Goal: Information Seeking & Learning: Learn about a topic

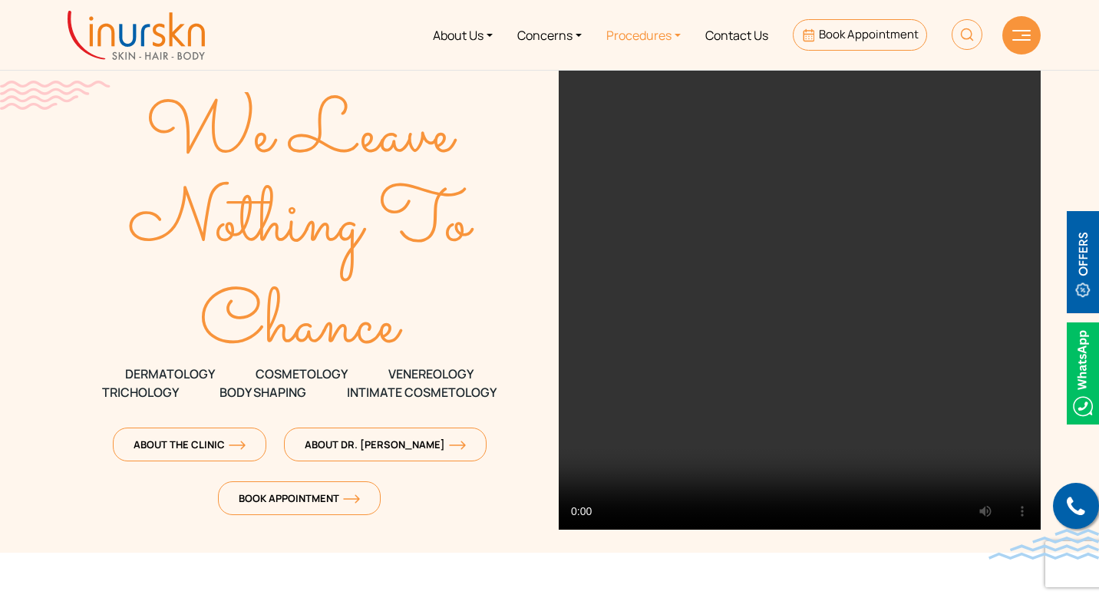
click at [662, 35] on link "Procedures" at bounding box center [643, 35] width 99 height 58
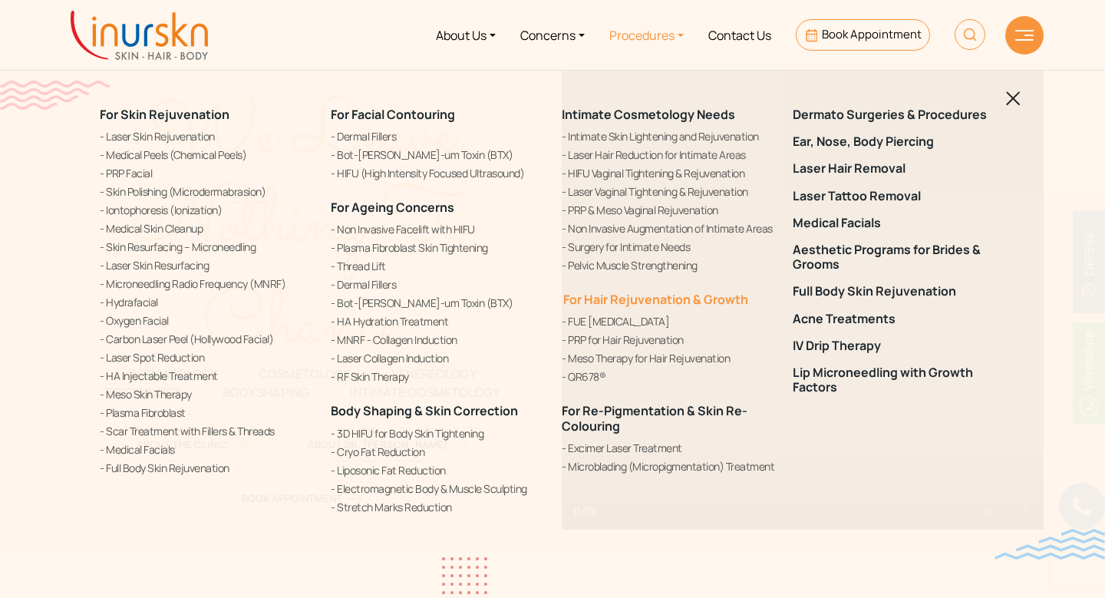
click at [680, 305] on link "For Hair Rejuvenation & Growth" at bounding box center [655, 299] width 187 height 17
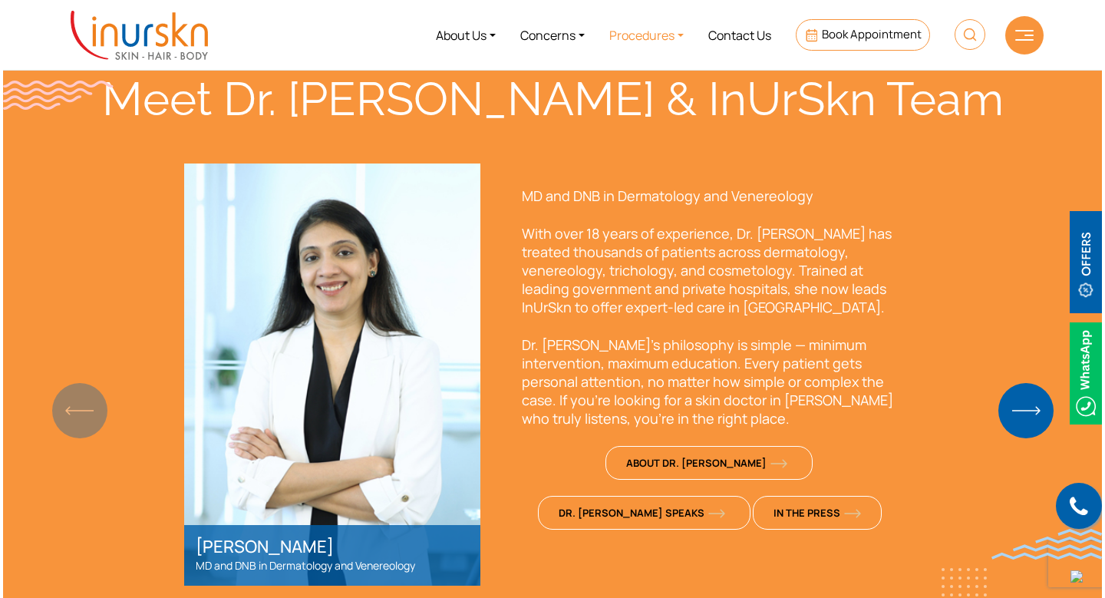
scroll to position [787, 0]
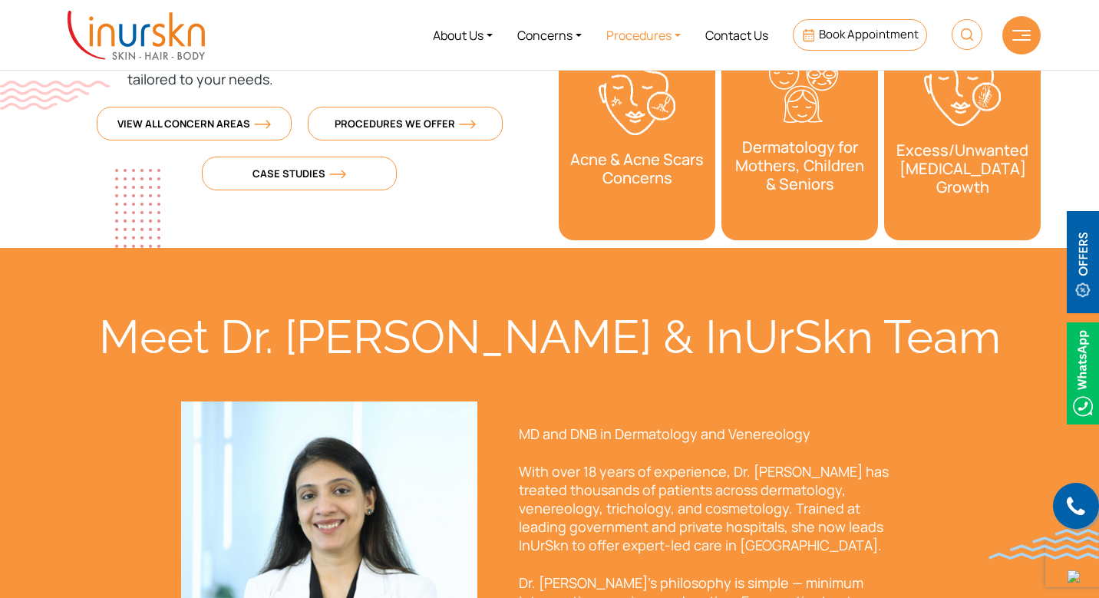
click at [653, 32] on link "Procedures" at bounding box center [643, 35] width 99 height 58
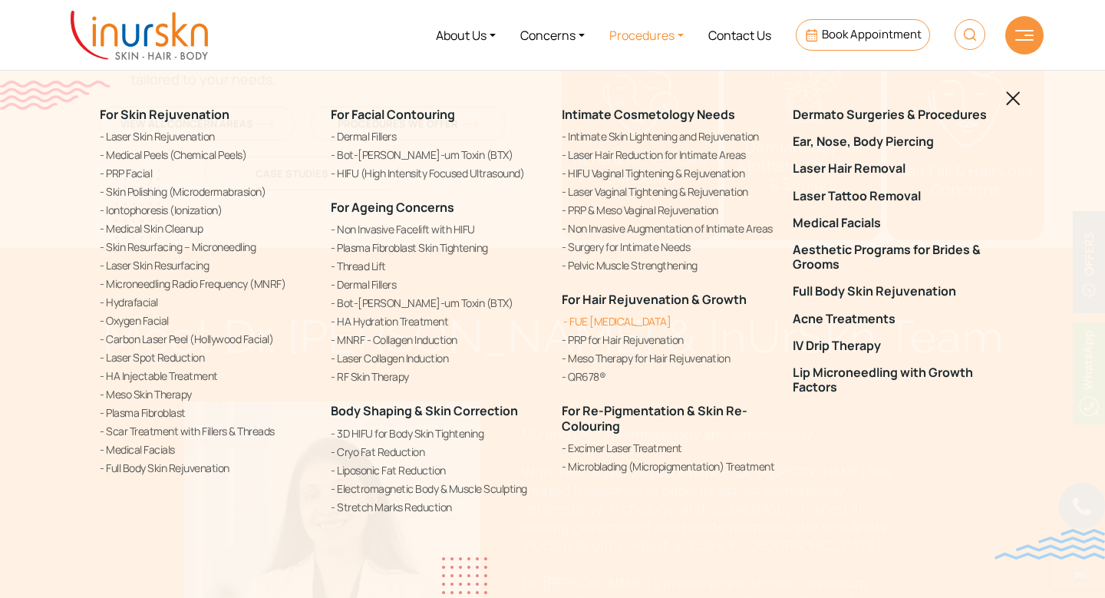
click at [590, 325] on link "FUE [MEDICAL_DATA]" at bounding box center [668, 321] width 213 height 16
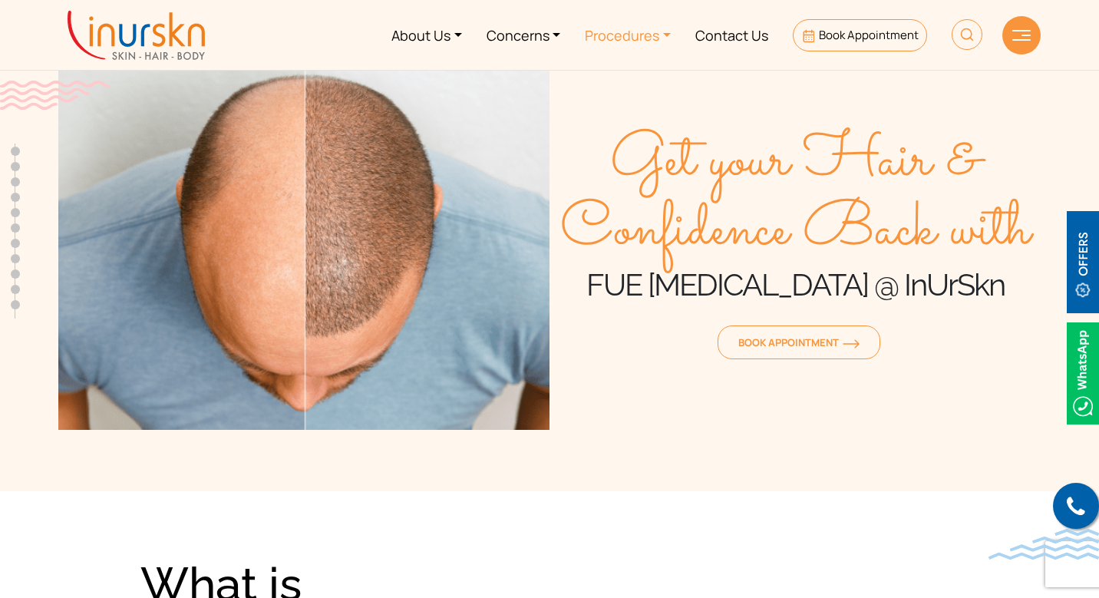
click at [627, 29] on link "Procedures" at bounding box center [628, 35] width 111 height 58
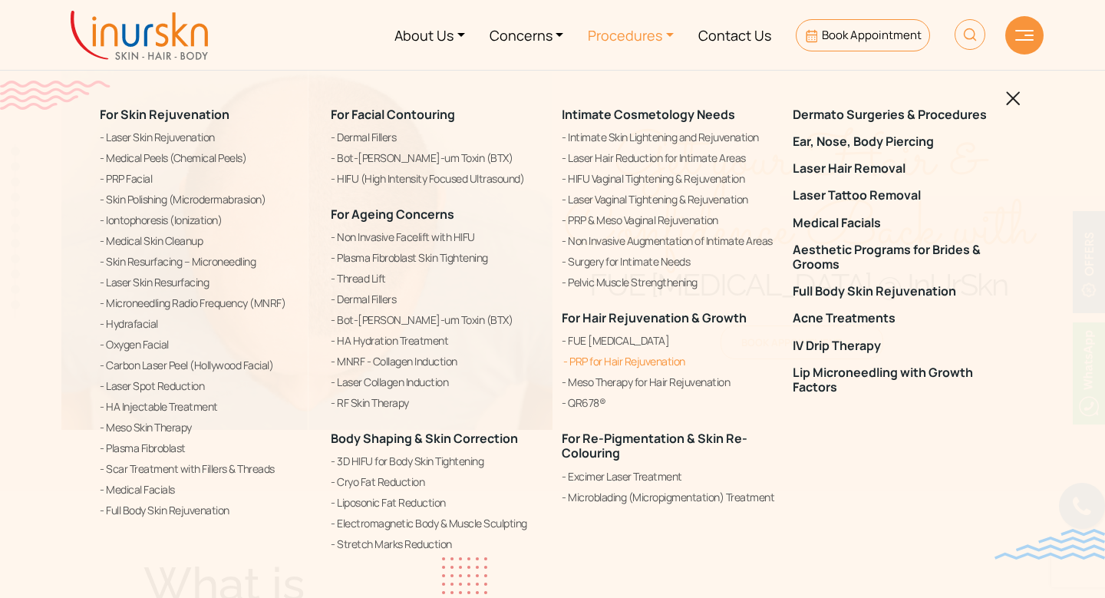
click at [613, 368] on link "PRP for Hair Rejuvenation" at bounding box center [668, 361] width 213 height 18
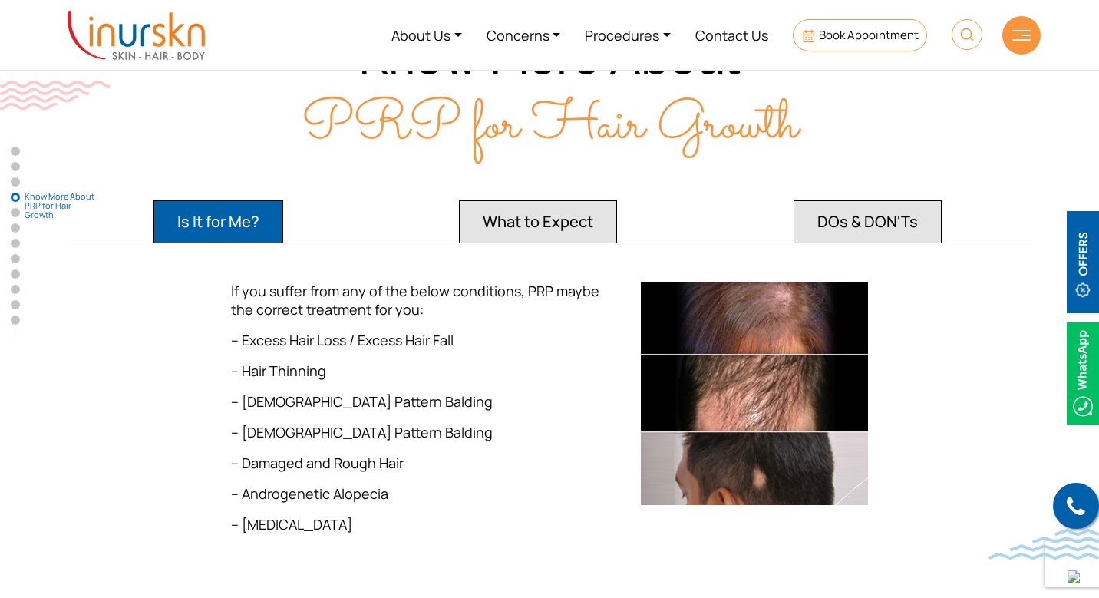
scroll to position [2226, 0]
click at [283, 201] on button "What to Expect" at bounding box center [219, 222] width 130 height 43
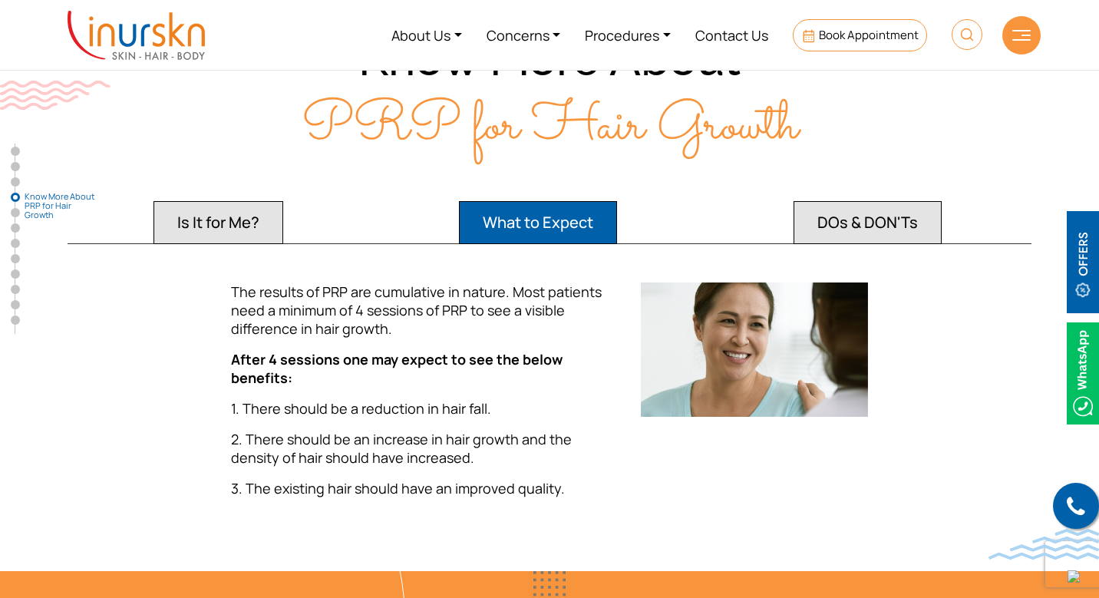
click at [283, 201] on button "DOs & DON'Ts" at bounding box center [219, 222] width 130 height 43
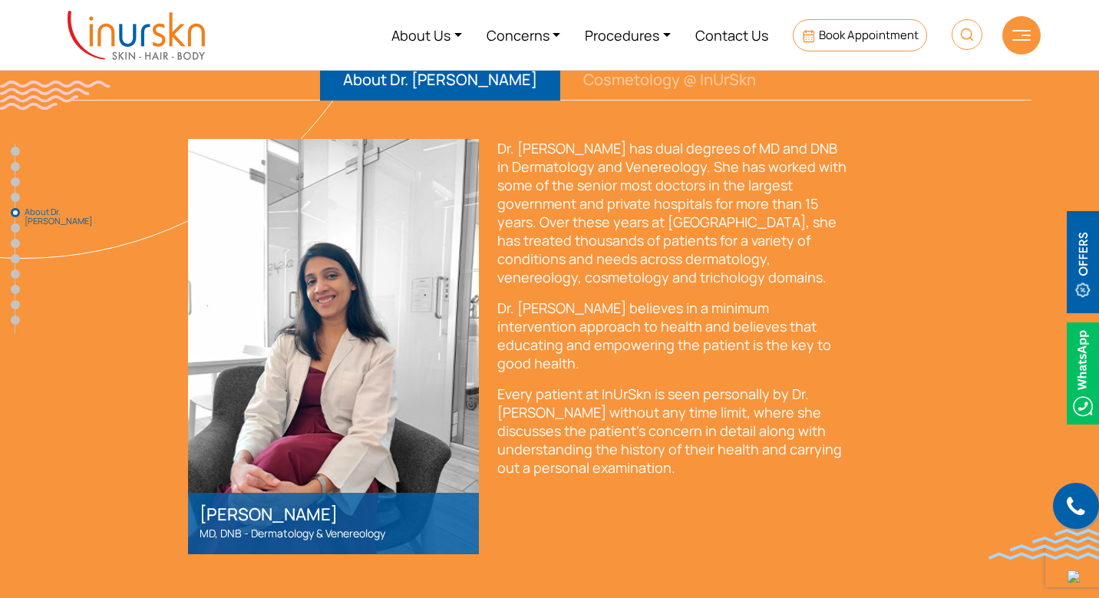
scroll to position [3014, 0]
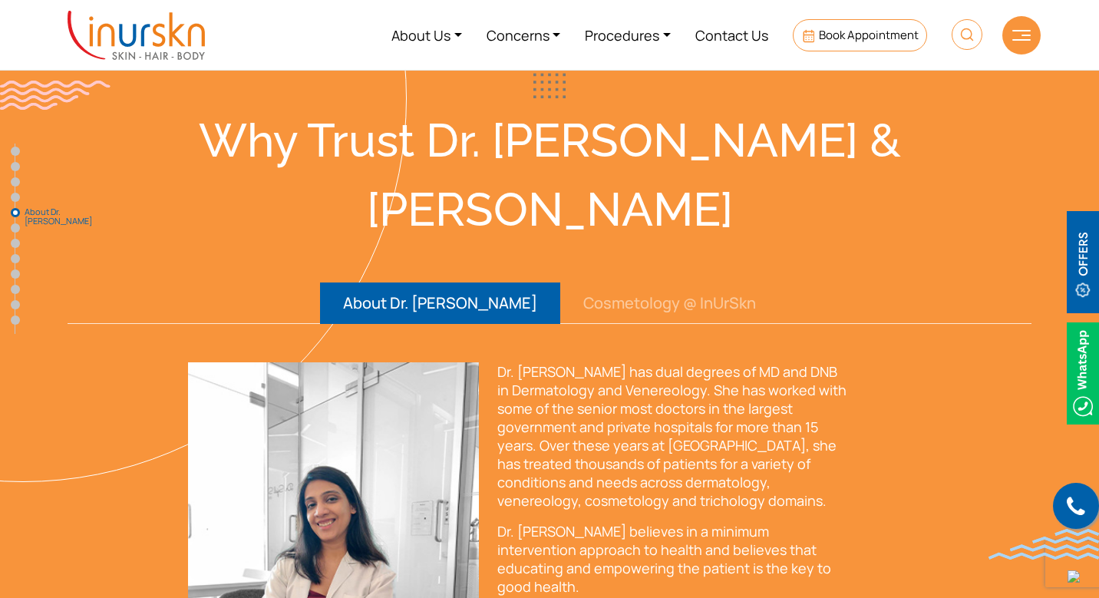
click at [632, 283] on button "Cosmetology @ InUrSkn" at bounding box center [669, 303] width 219 height 41
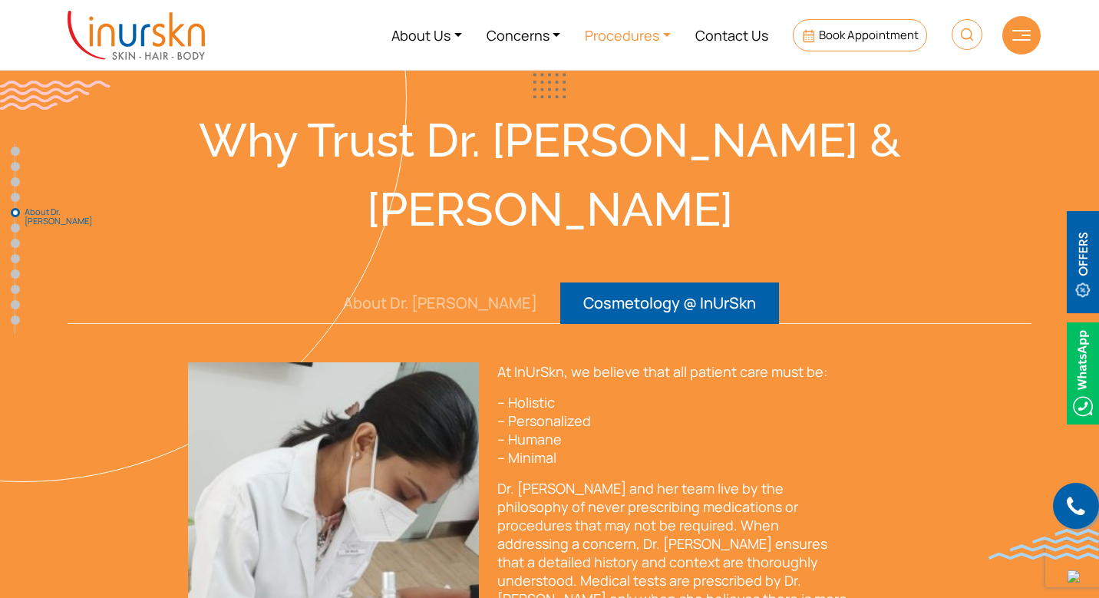
click at [639, 35] on link "Procedures" at bounding box center [628, 35] width 111 height 58
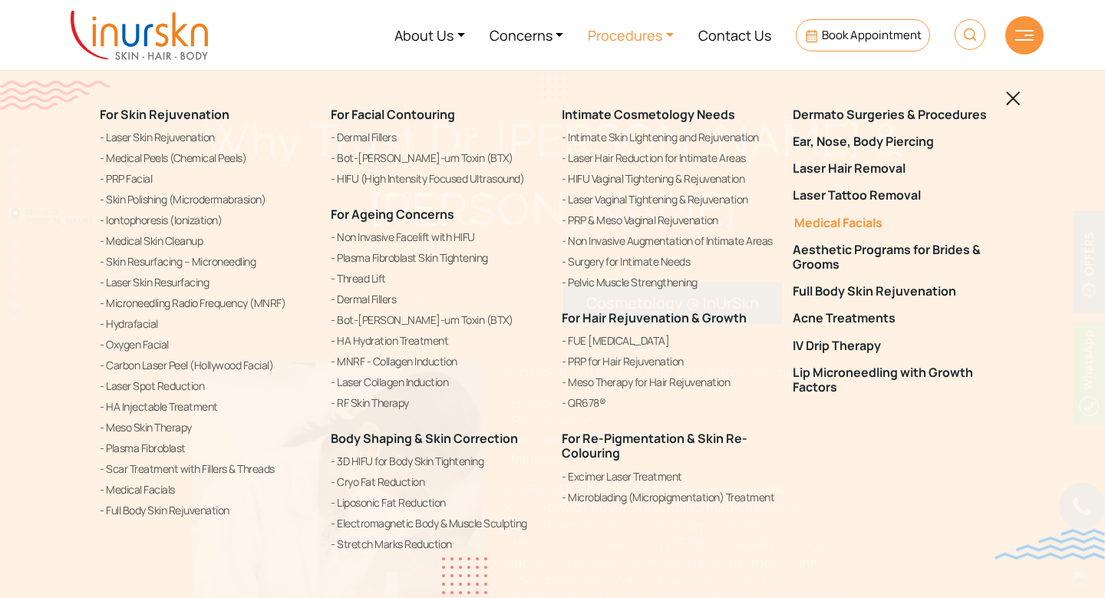
click at [863, 222] on link "Medical Facials" at bounding box center [899, 223] width 213 height 15
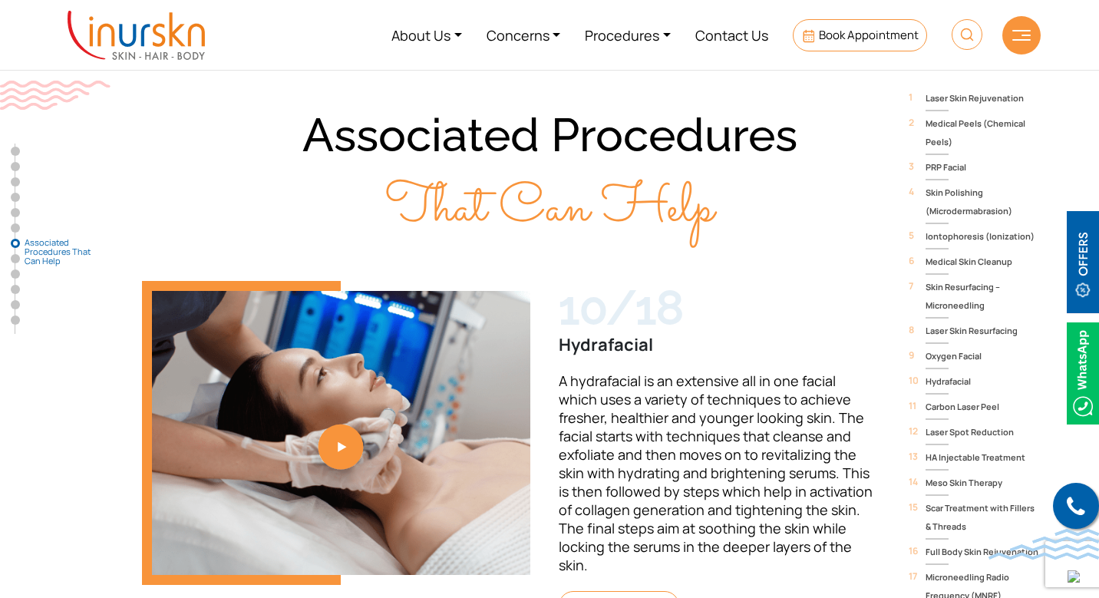
scroll to position [4279, 0]
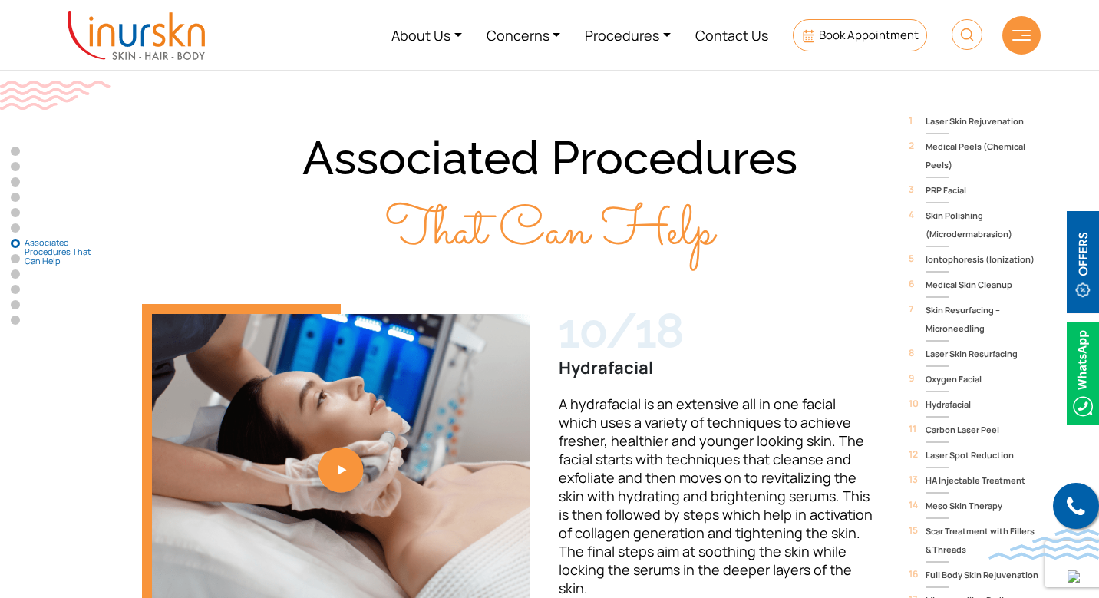
click at [971, 38] on img at bounding box center [967, 34] width 31 height 31
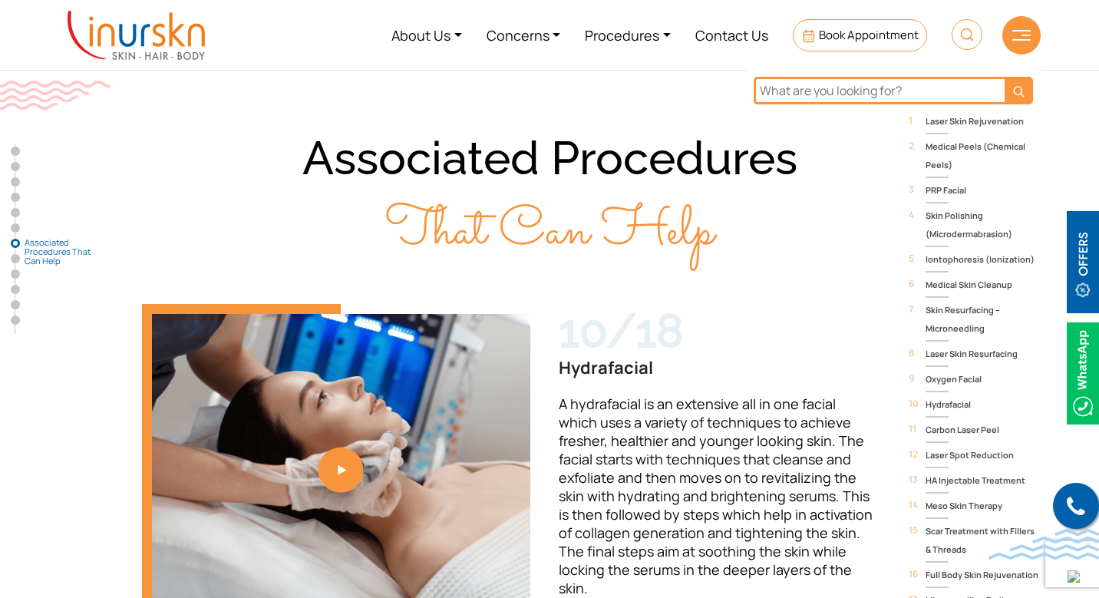
click at [895, 94] on input "text" at bounding box center [879, 91] width 251 height 28
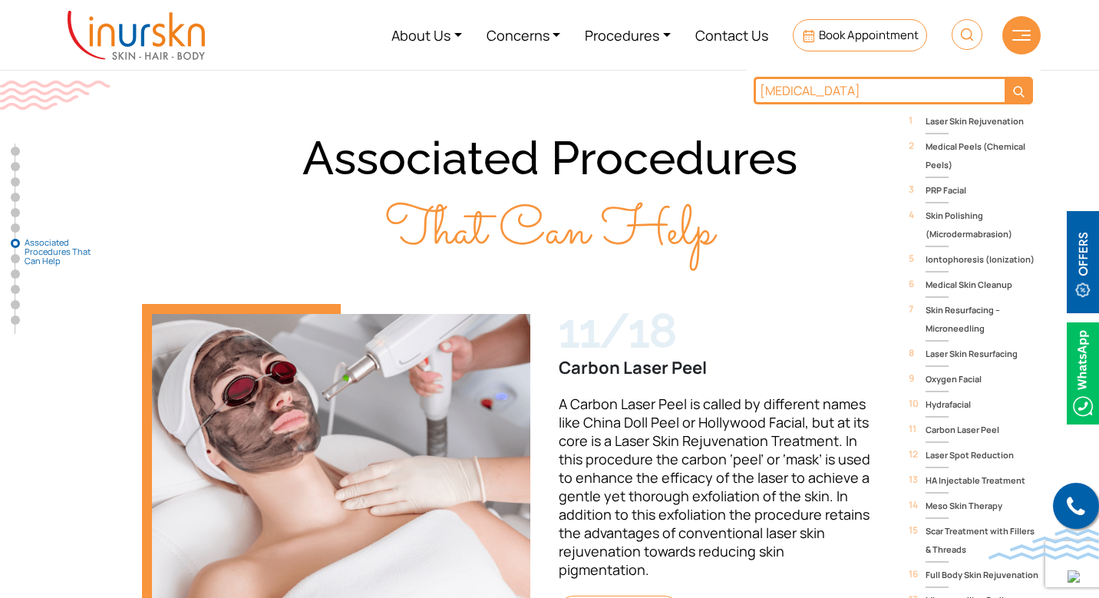
type input "dark circles"
click at [1005, 77] on button "submit" at bounding box center [1019, 91] width 28 height 28
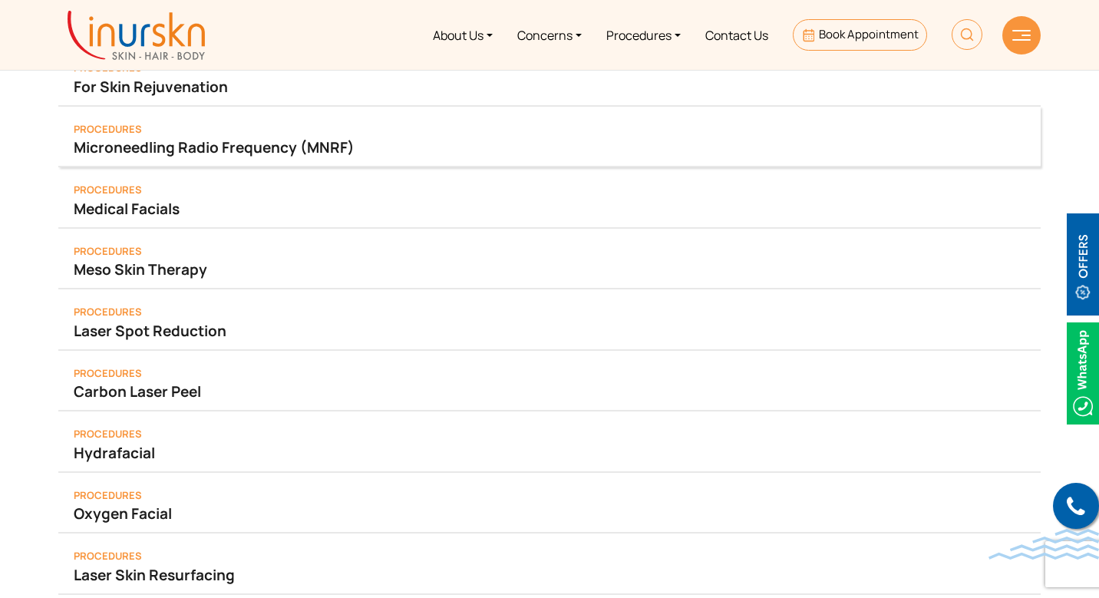
scroll to position [33, 0]
click at [162, 264] on link "Meso Skin Therapy" at bounding box center [550, 267] width 952 height 21
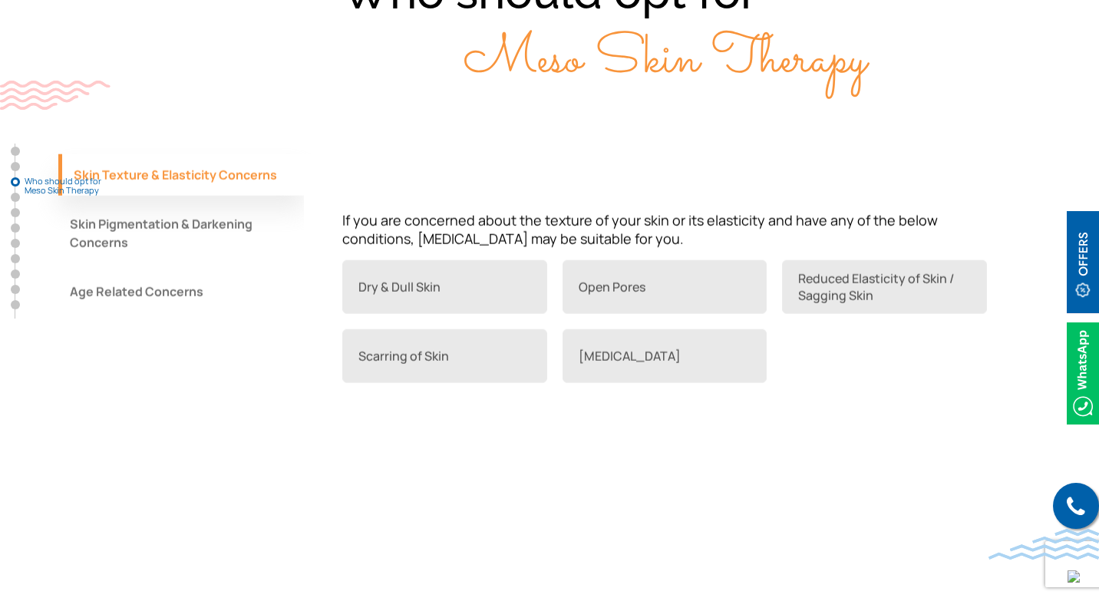
scroll to position [1329, 0]
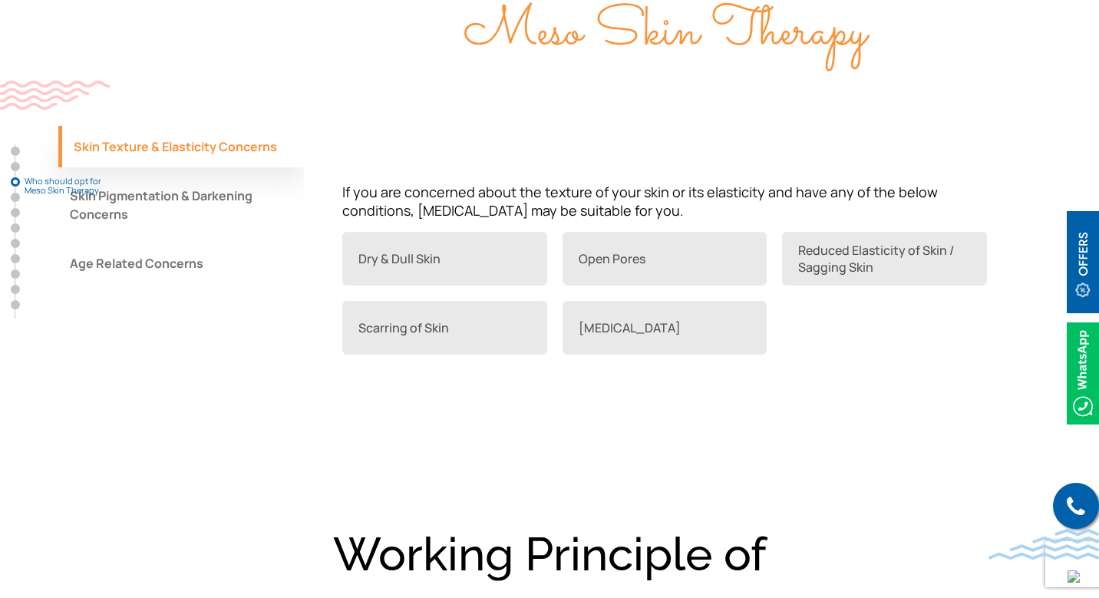
click at [149, 203] on button "Skin Pigmentation & Darkening Concerns" at bounding box center [181, 205] width 246 height 60
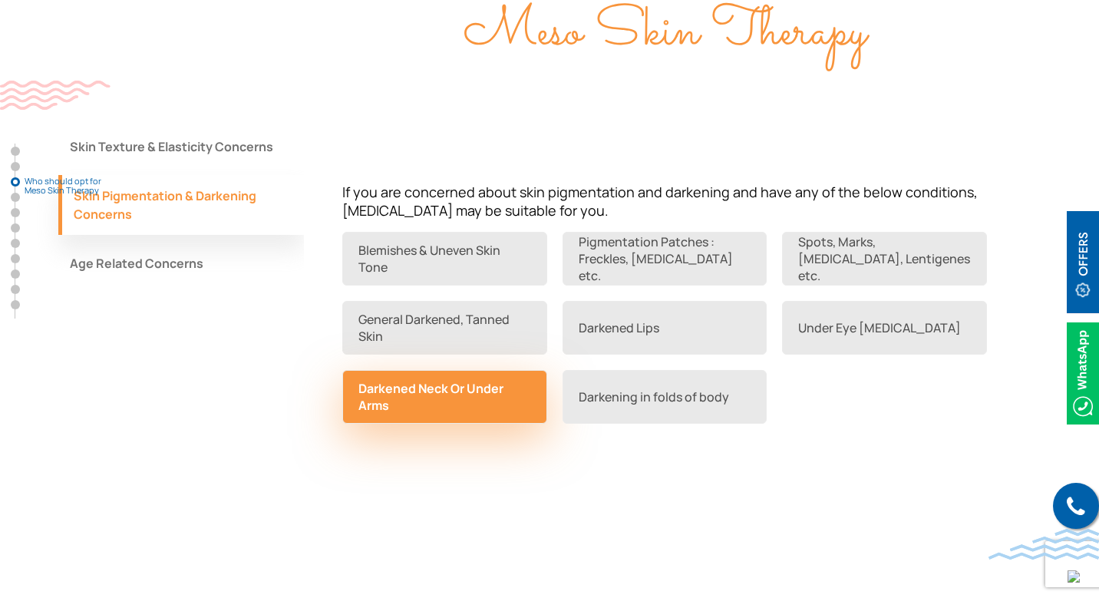
click at [486, 383] on link "Darkened Neck Or Under Arms" at bounding box center [444, 397] width 205 height 54
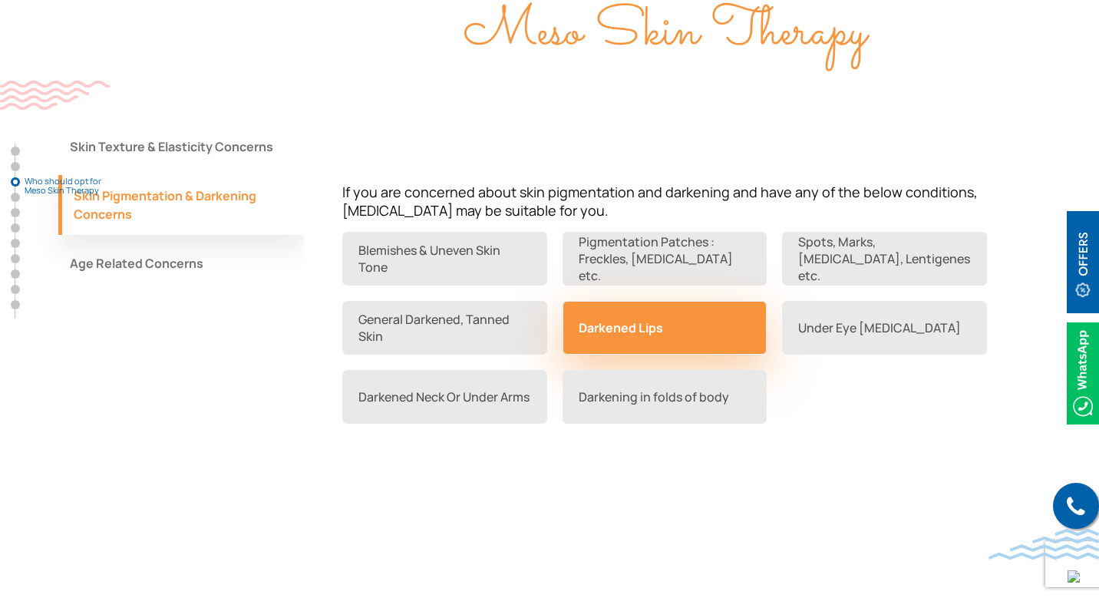
click at [628, 342] on link "Darkened Lips" at bounding box center [665, 328] width 205 height 54
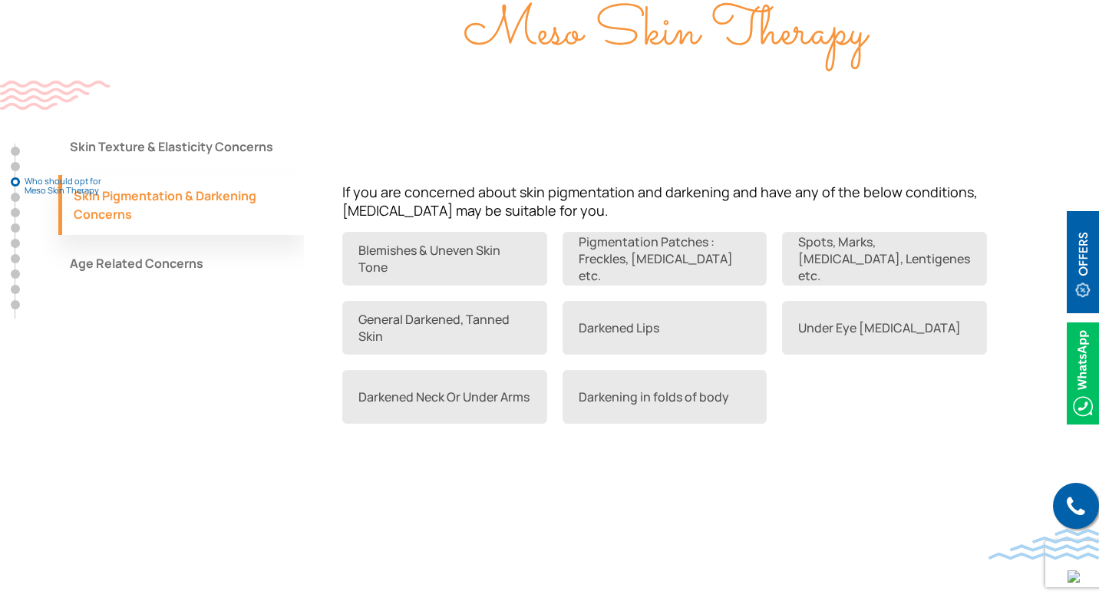
click at [150, 259] on button "Age Related Concerns" at bounding box center [181, 263] width 246 height 41
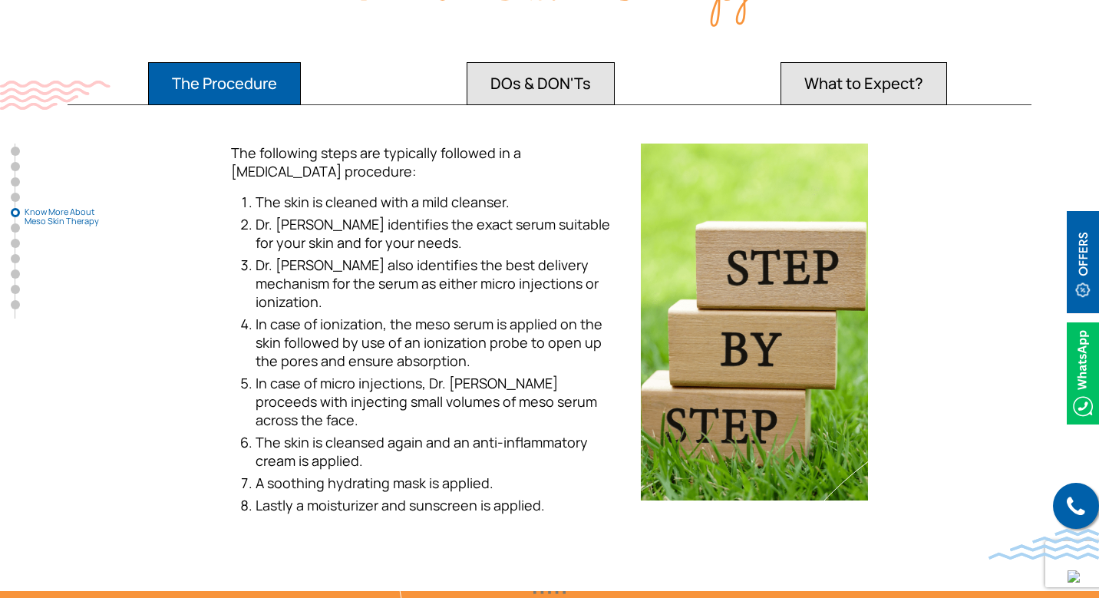
scroll to position [2784, 0]
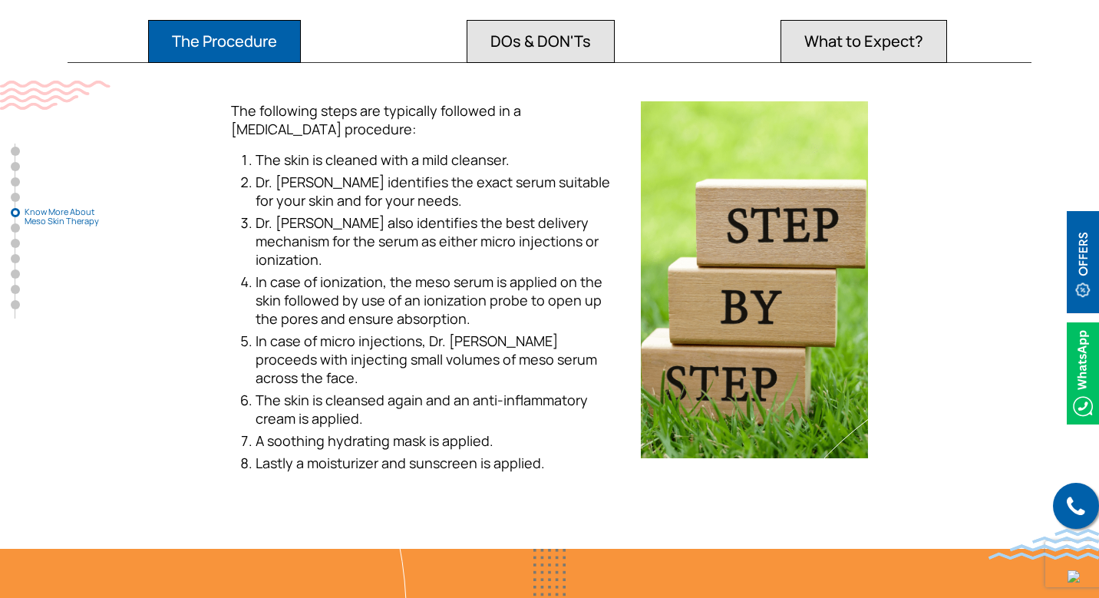
click at [301, 45] on button "What to Expect?" at bounding box center [224, 41] width 153 height 43
